Goal: Information Seeking & Learning: Learn about a topic

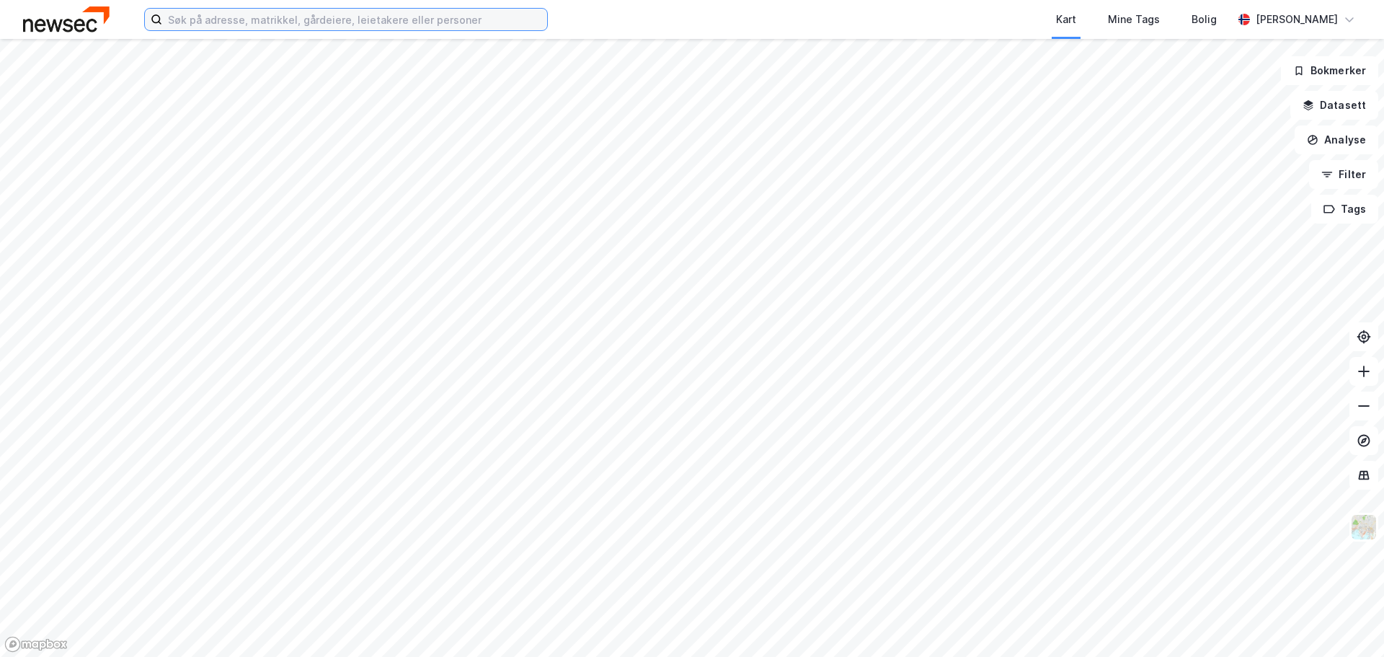
click at [307, 25] on input at bounding box center [354, 20] width 385 height 22
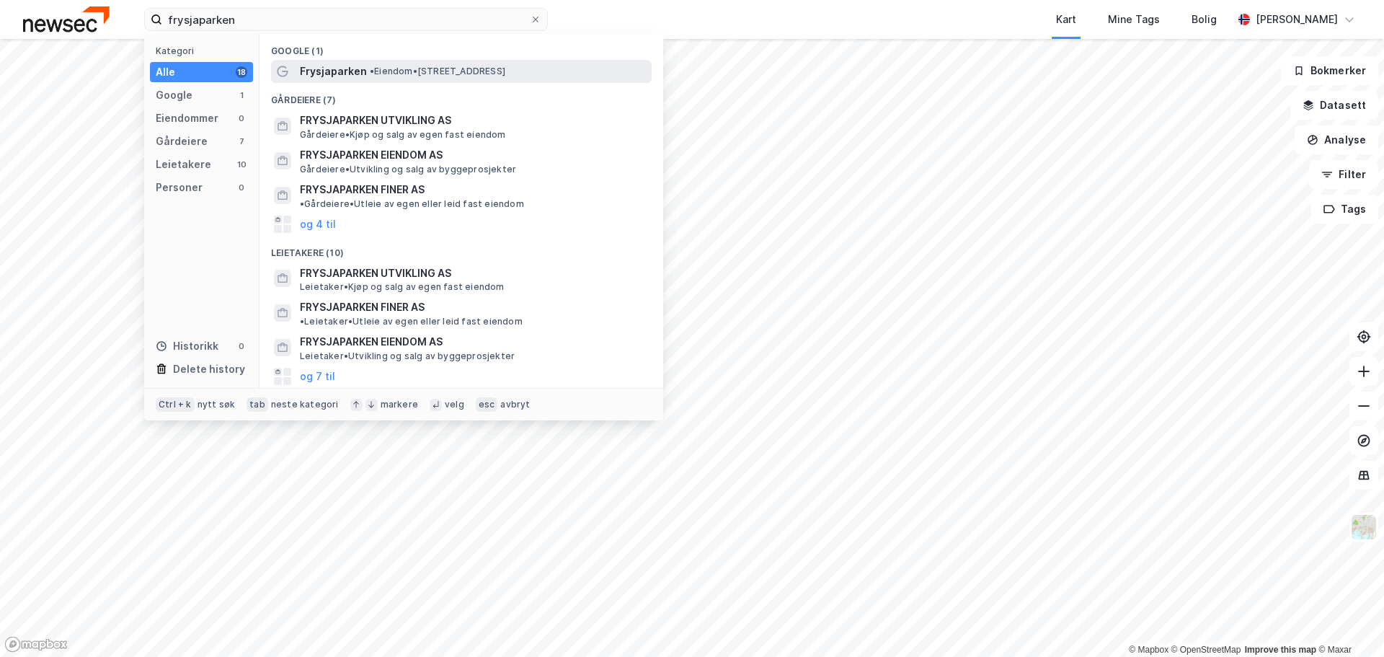
click at [386, 64] on div "Frysjaparken • Eiendom • [STREET_ADDRESS]" at bounding box center [474, 71] width 349 height 17
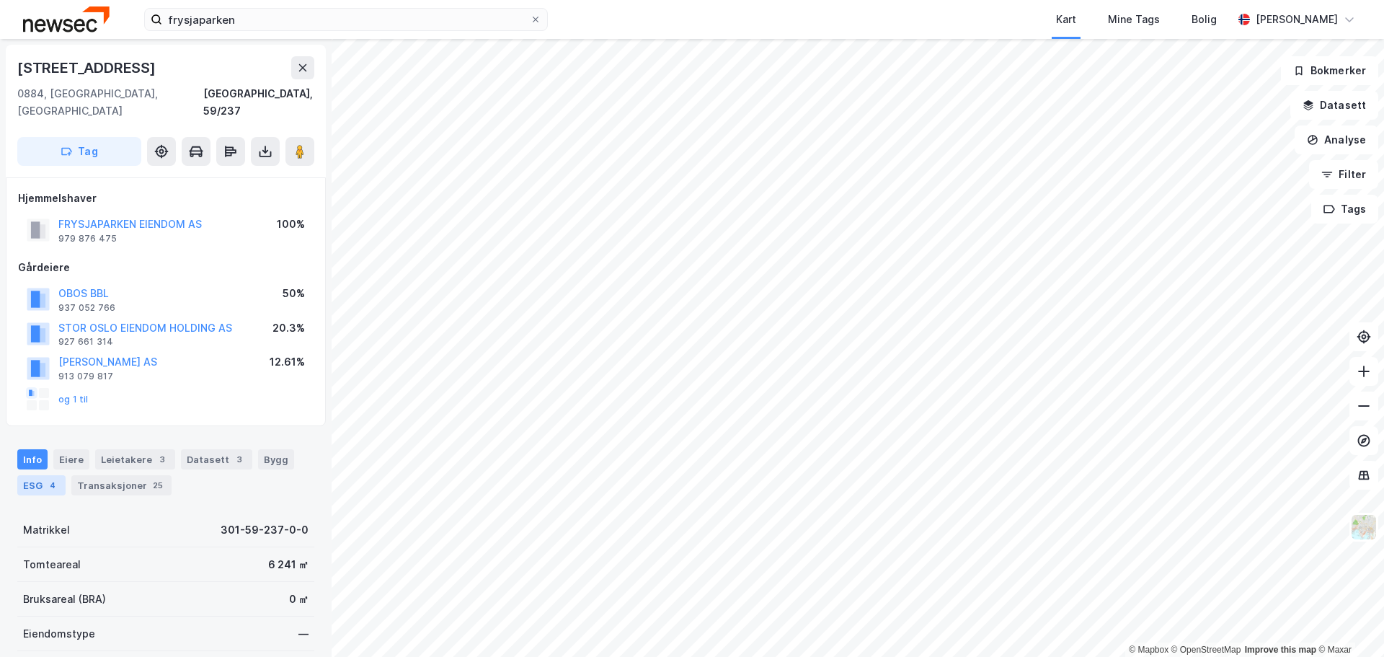
click at [56, 478] on div "4" at bounding box center [52, 485] width 14 height 14
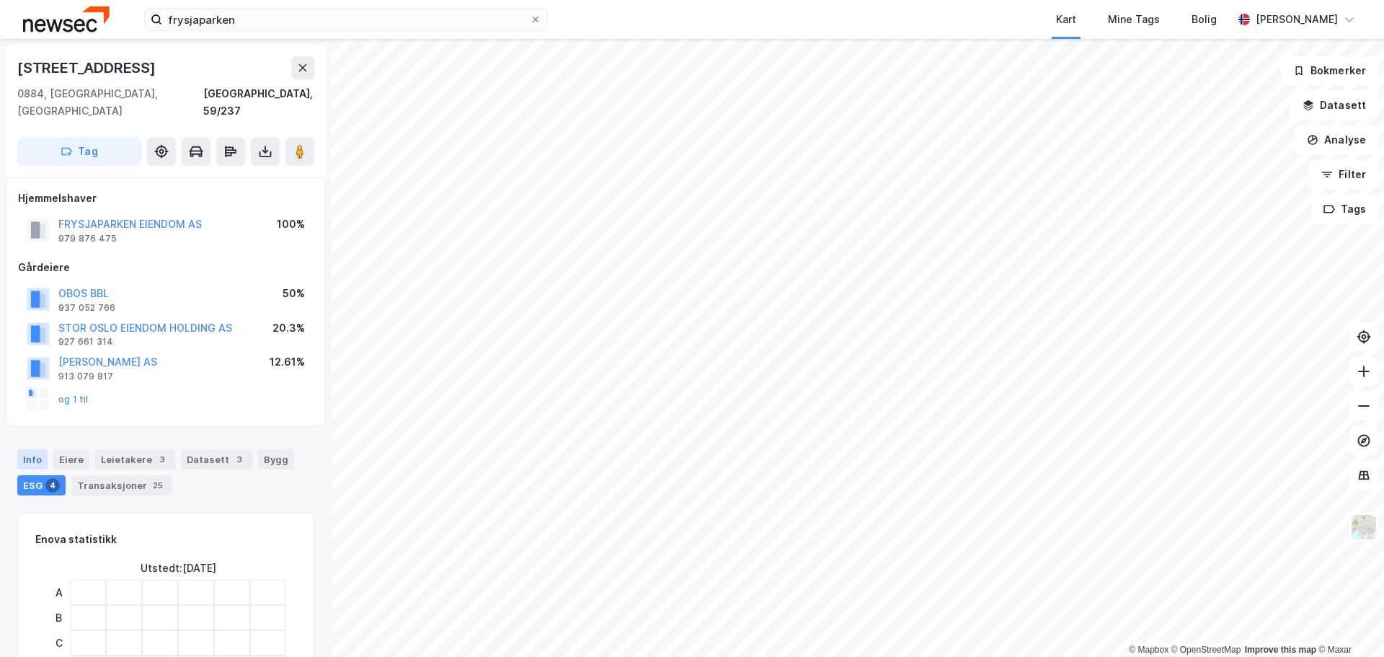
click at [34, 449] on div "Info" at bounding box center [32, 459] width 30 height 20
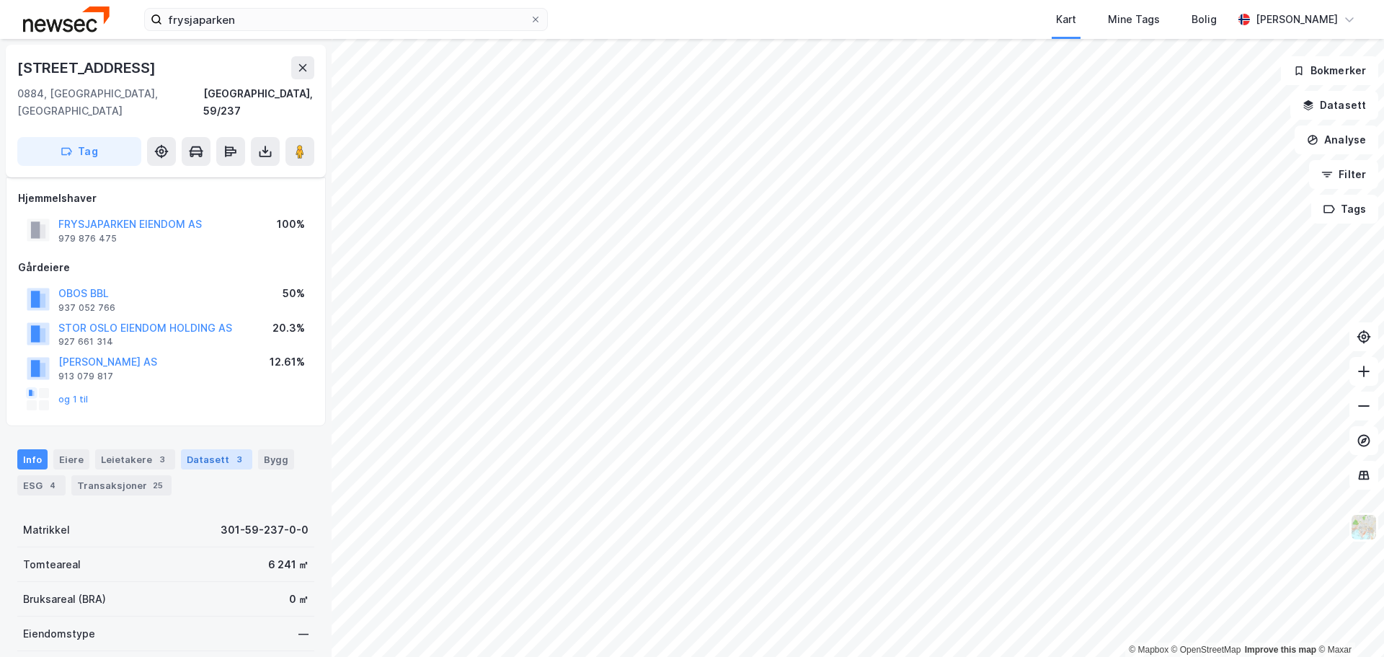
scroll to position [144, 0]
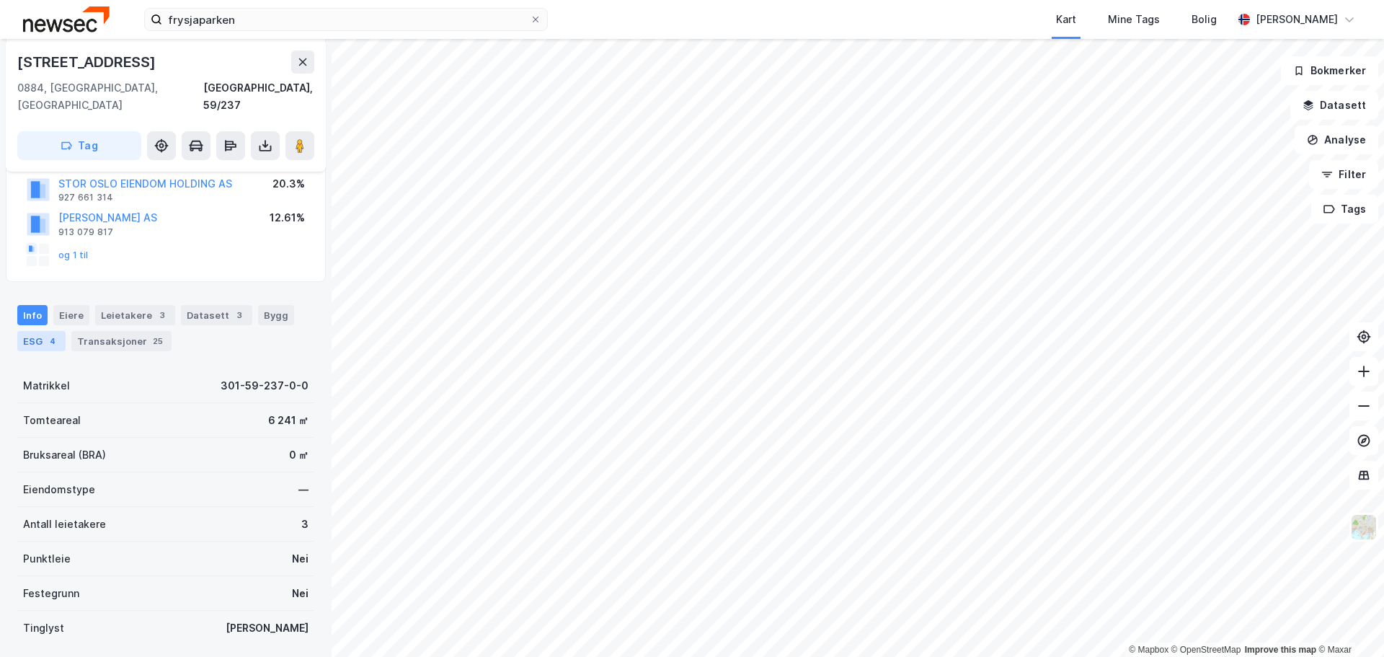
click at [40, 331] on div "ESG 4" at bounding box center [41, 341] width 48 height 20
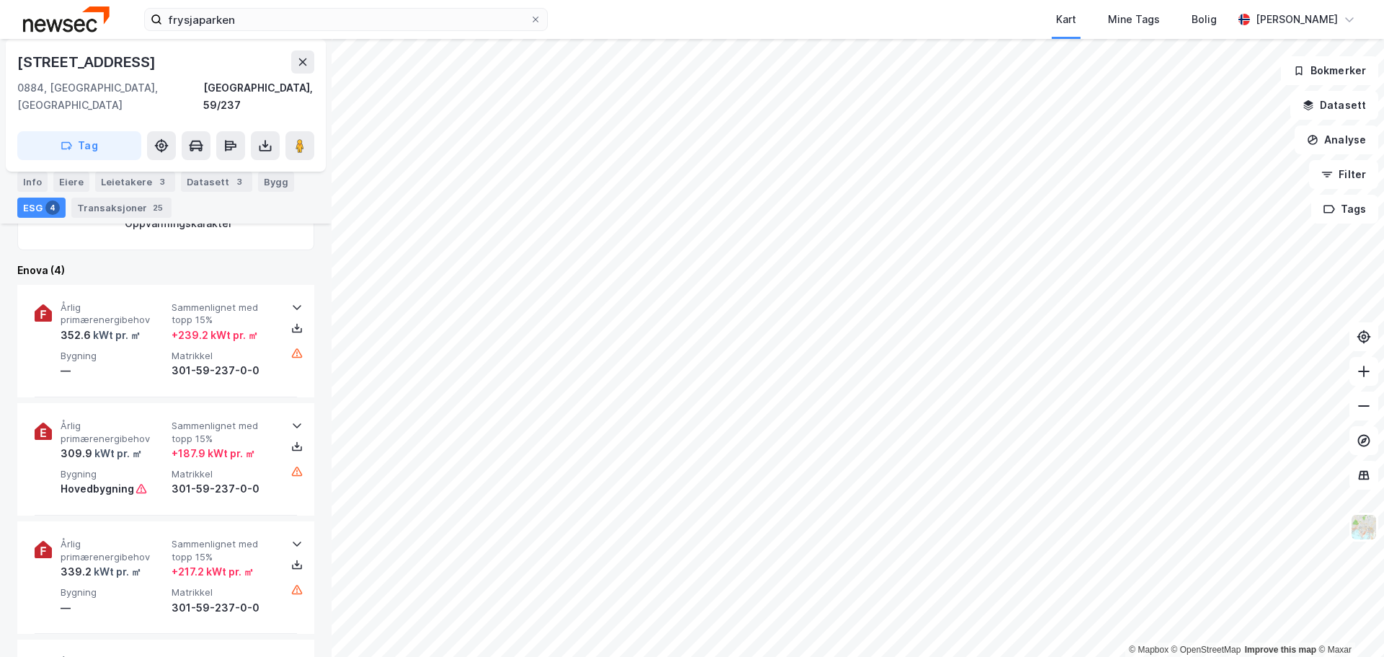
scroll to position [216, 0]
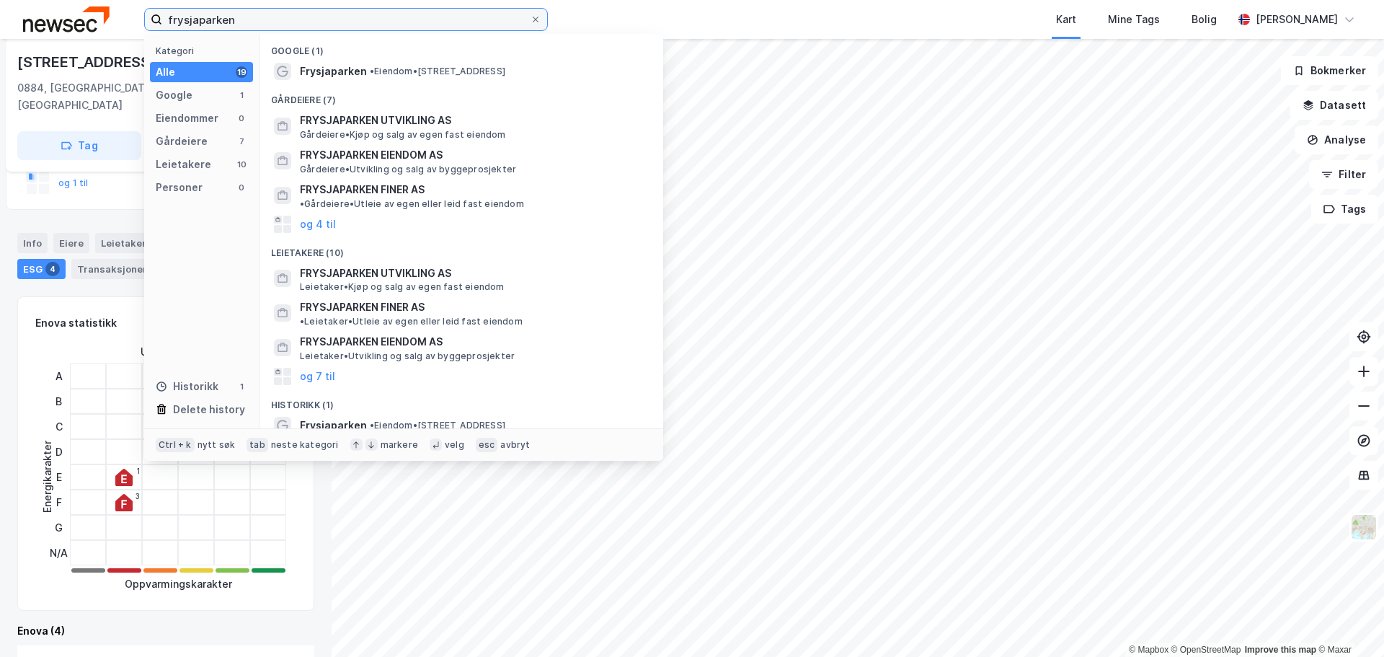
drag, startPoint x: 253, startPoint y: 25, endPoint x: 66, endPoint y: 23, distance: 186.7
click at [66, 23] on div "frysjaparken Kategori Alle 19 Google 1 Eiendommer 0 Gårdeiere 7 Leietakere 10 P…" at bounding box center [692, 19] width 1384 height 39
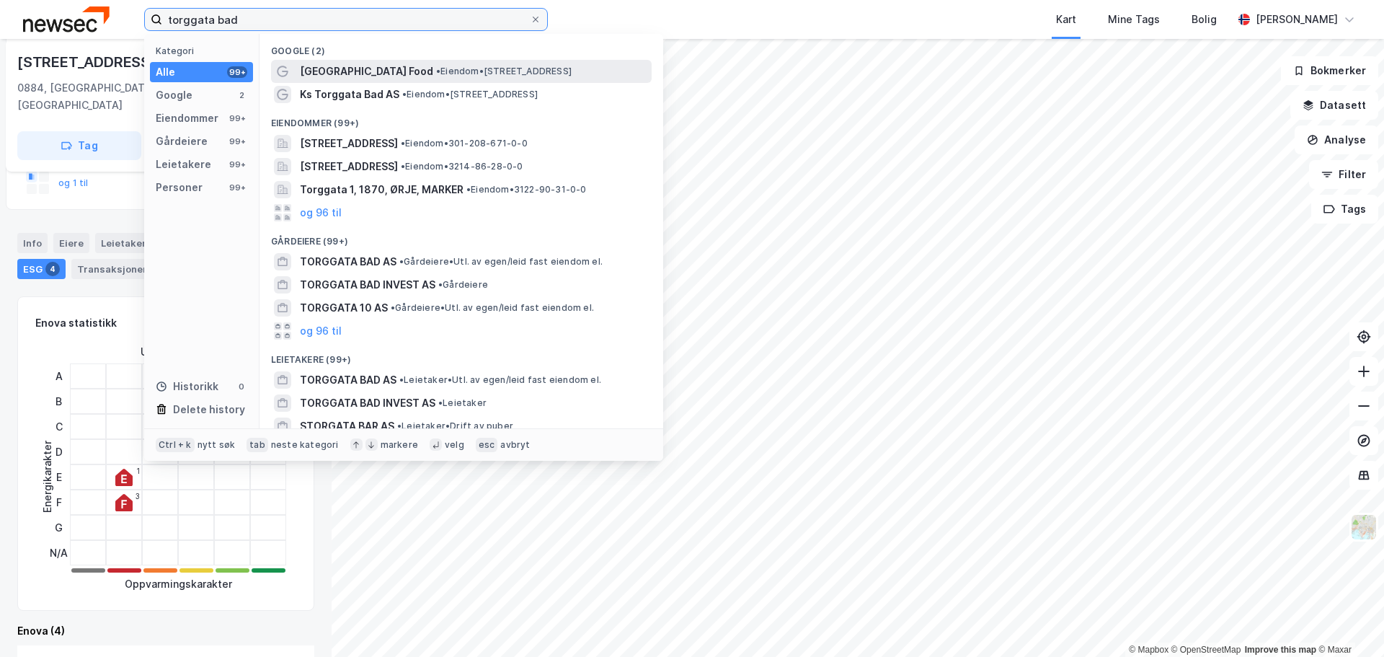
type input "torggata bad"
click at [436, 75] on span "• Eiendom • [STREET_ADDRESS]" at bounding box center [504, 72] width 136 height 12
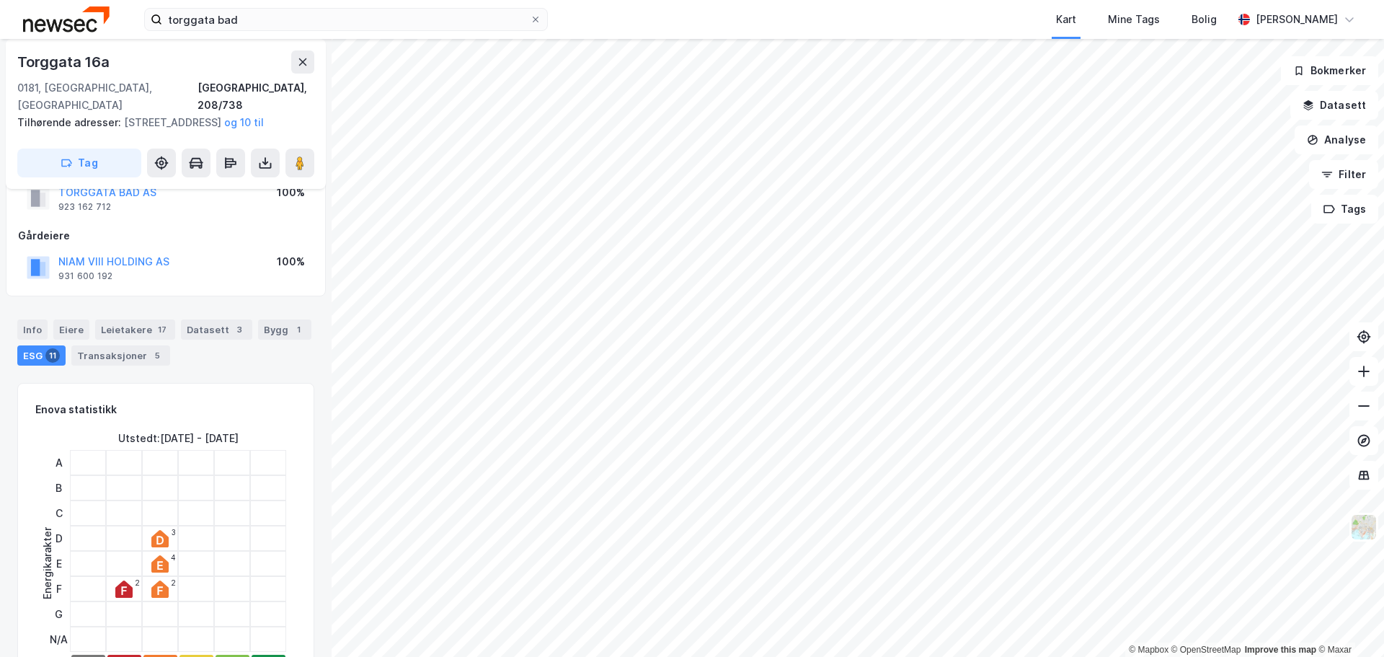
scroll to position [72, 0]
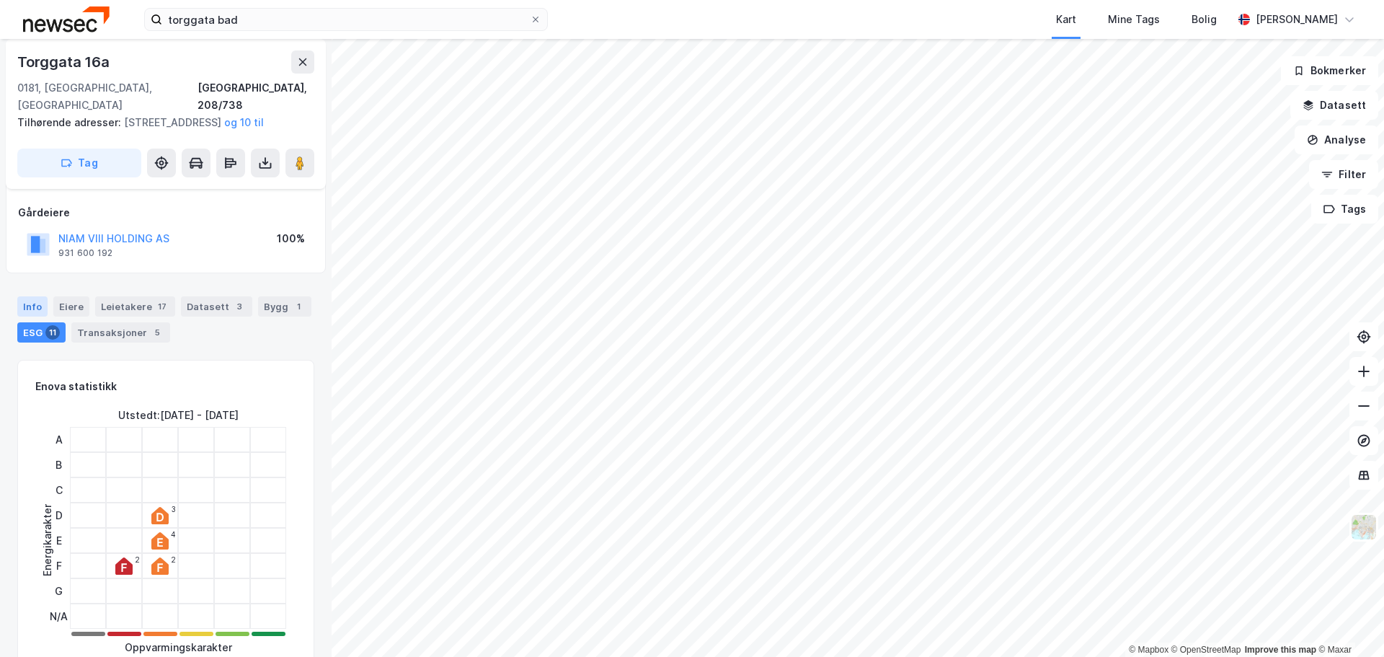
click at [24, 306] on div "Info" at bounding box center [32, 306] width 30 height 20
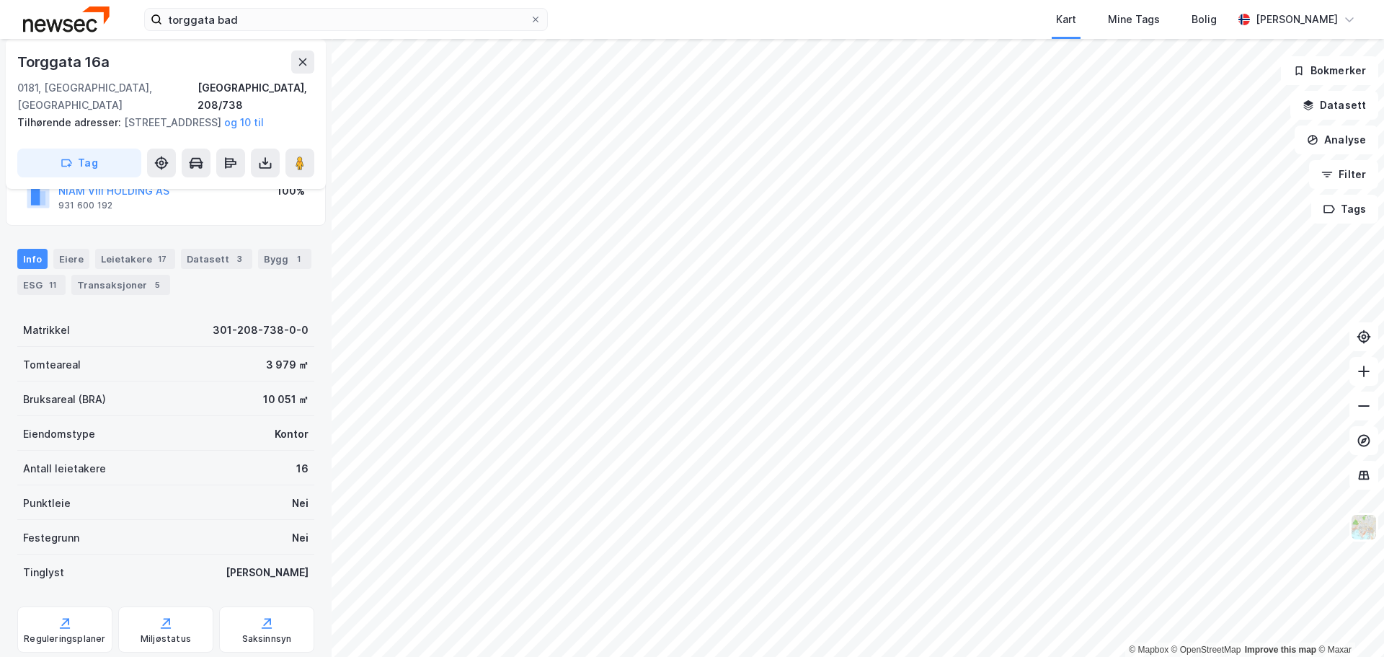
scroll to position [144, 0]
